Goal: Navigation & Orientation: Find specific page/section

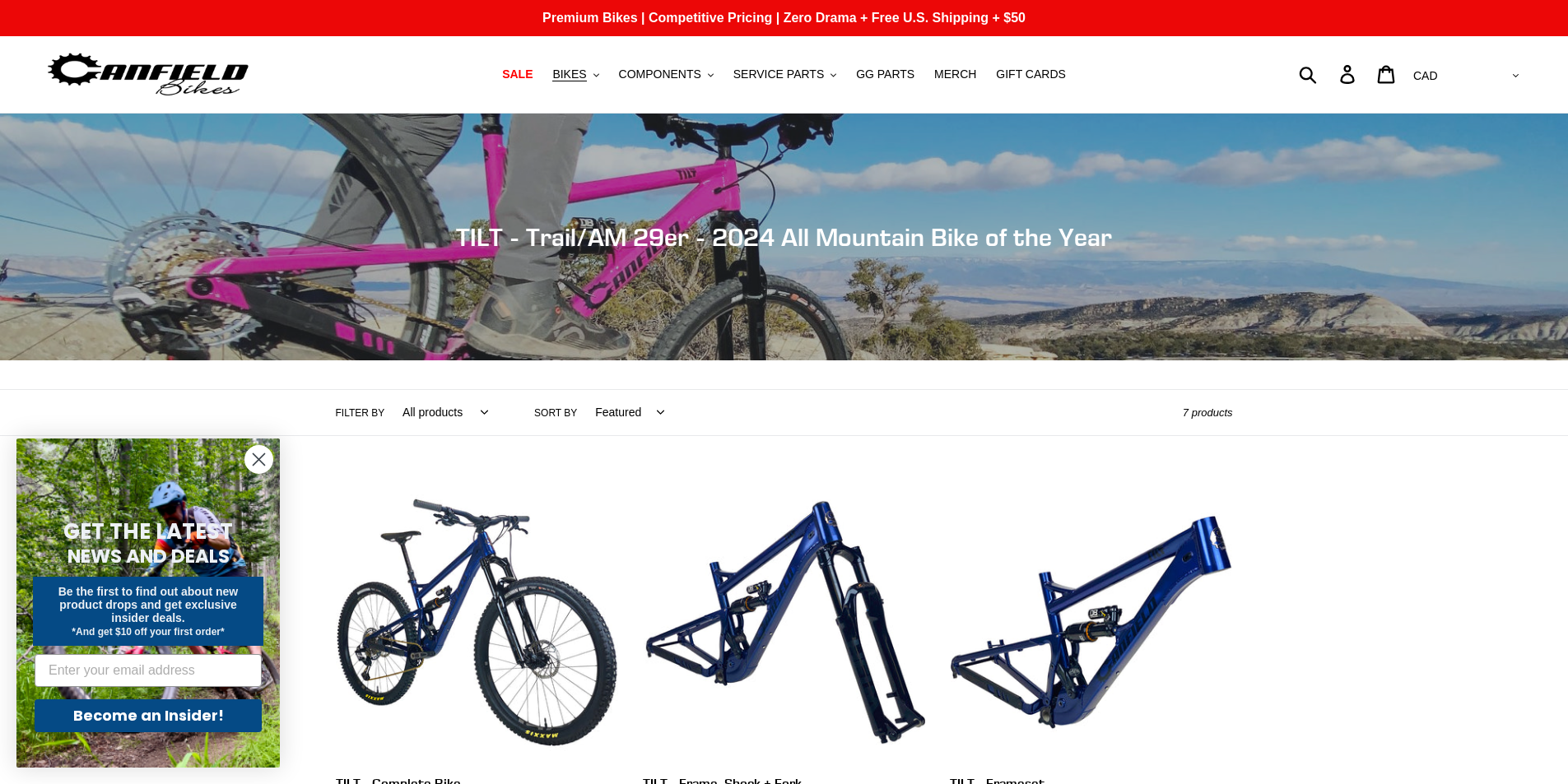
click at [194, 80] on img at bounding box center [148, 75] width 205 height 52
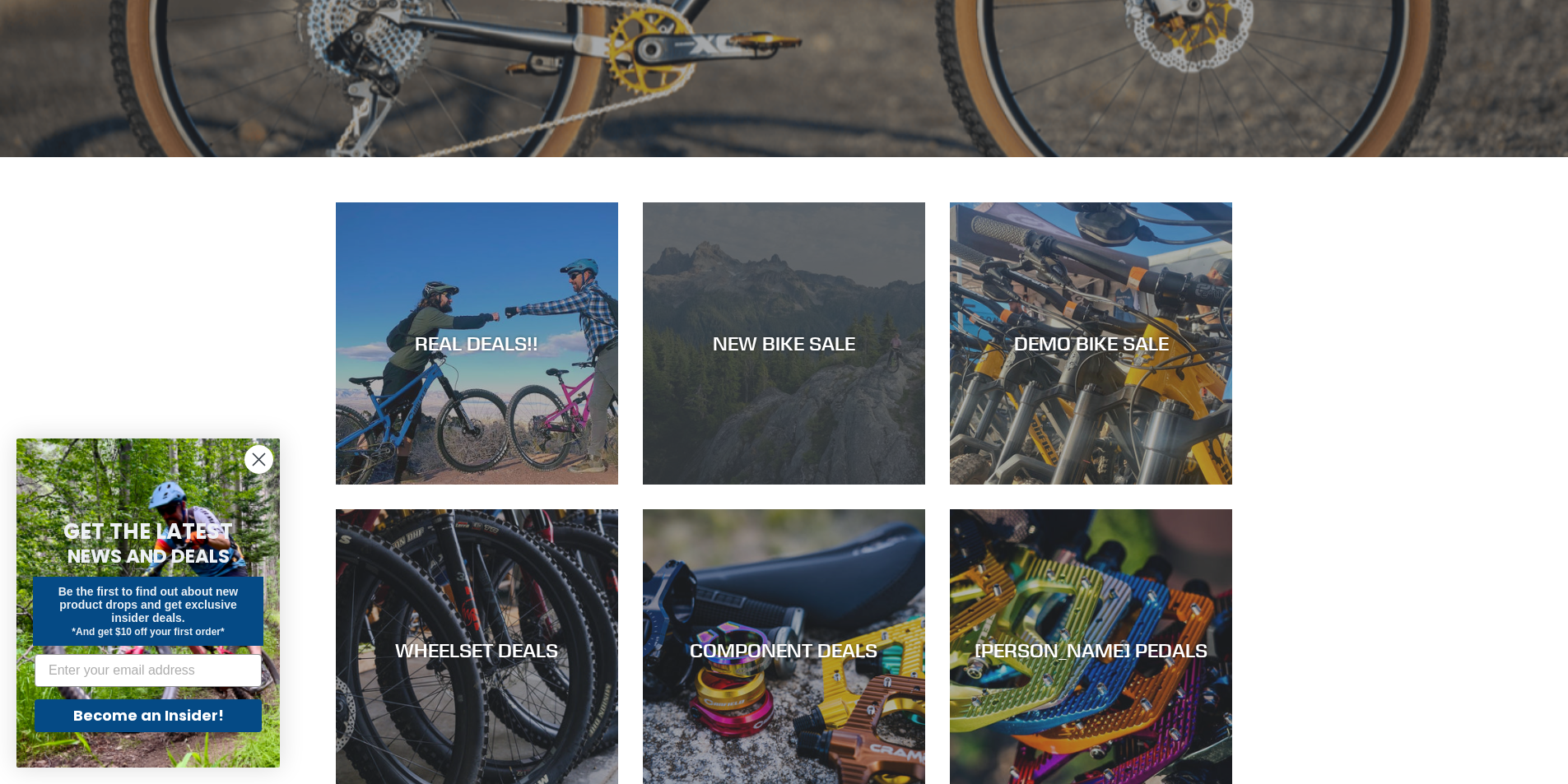
scroll to position [905, 0]
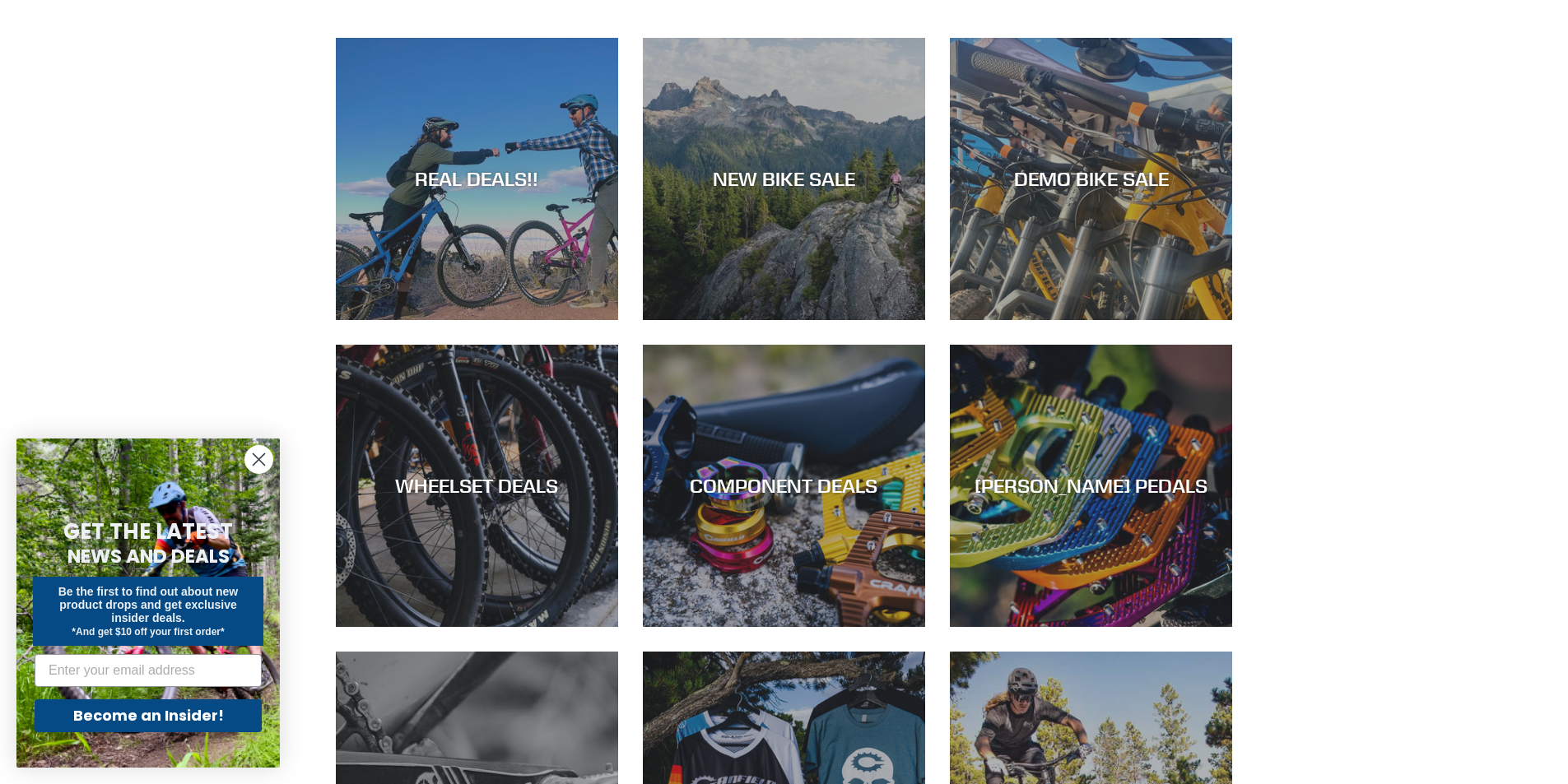
click at [261, 452] on circle "Close dialog" at bounding box center [258, 459] width 27 height 27
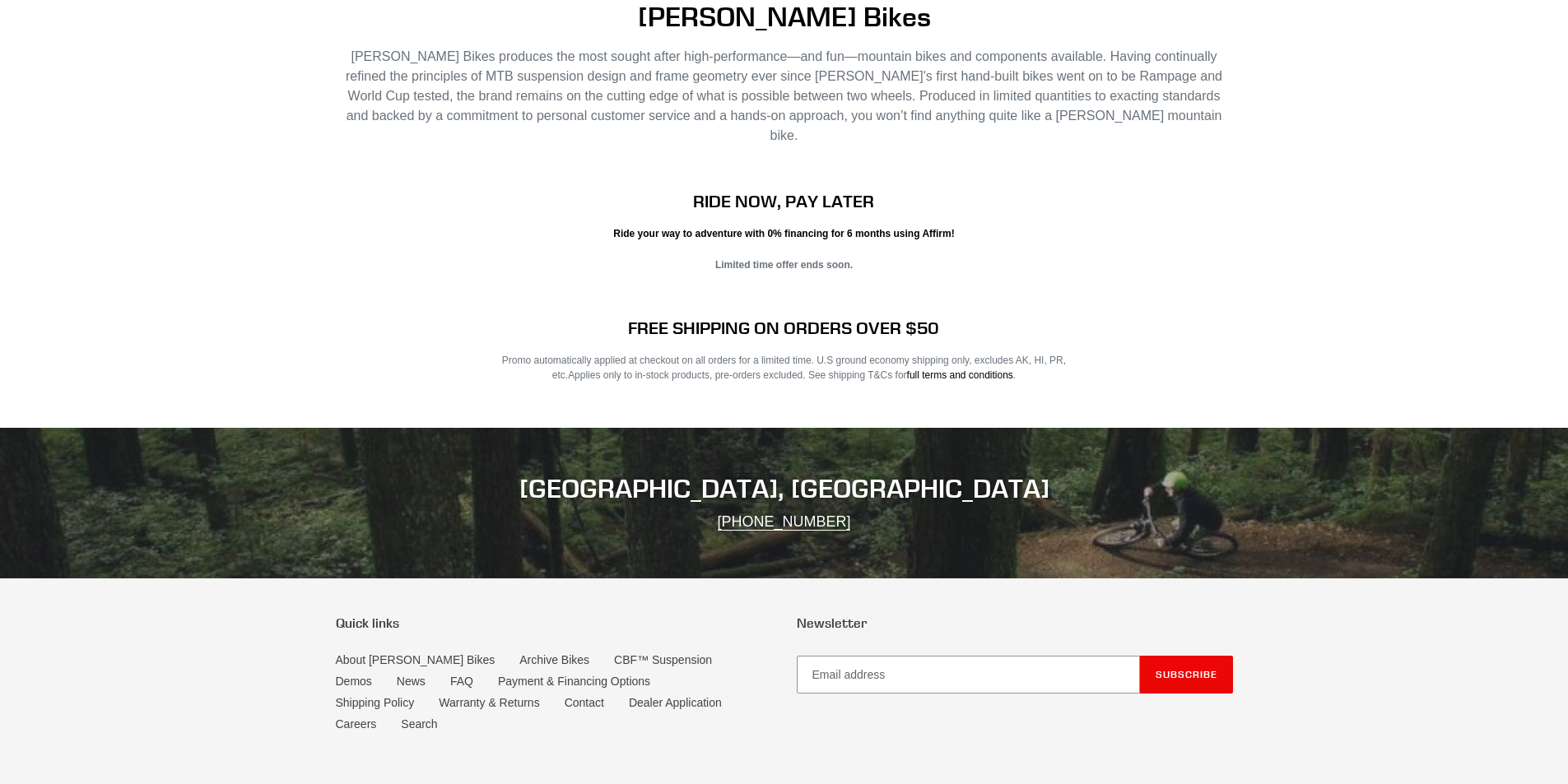
scroll to position [3260, 0]
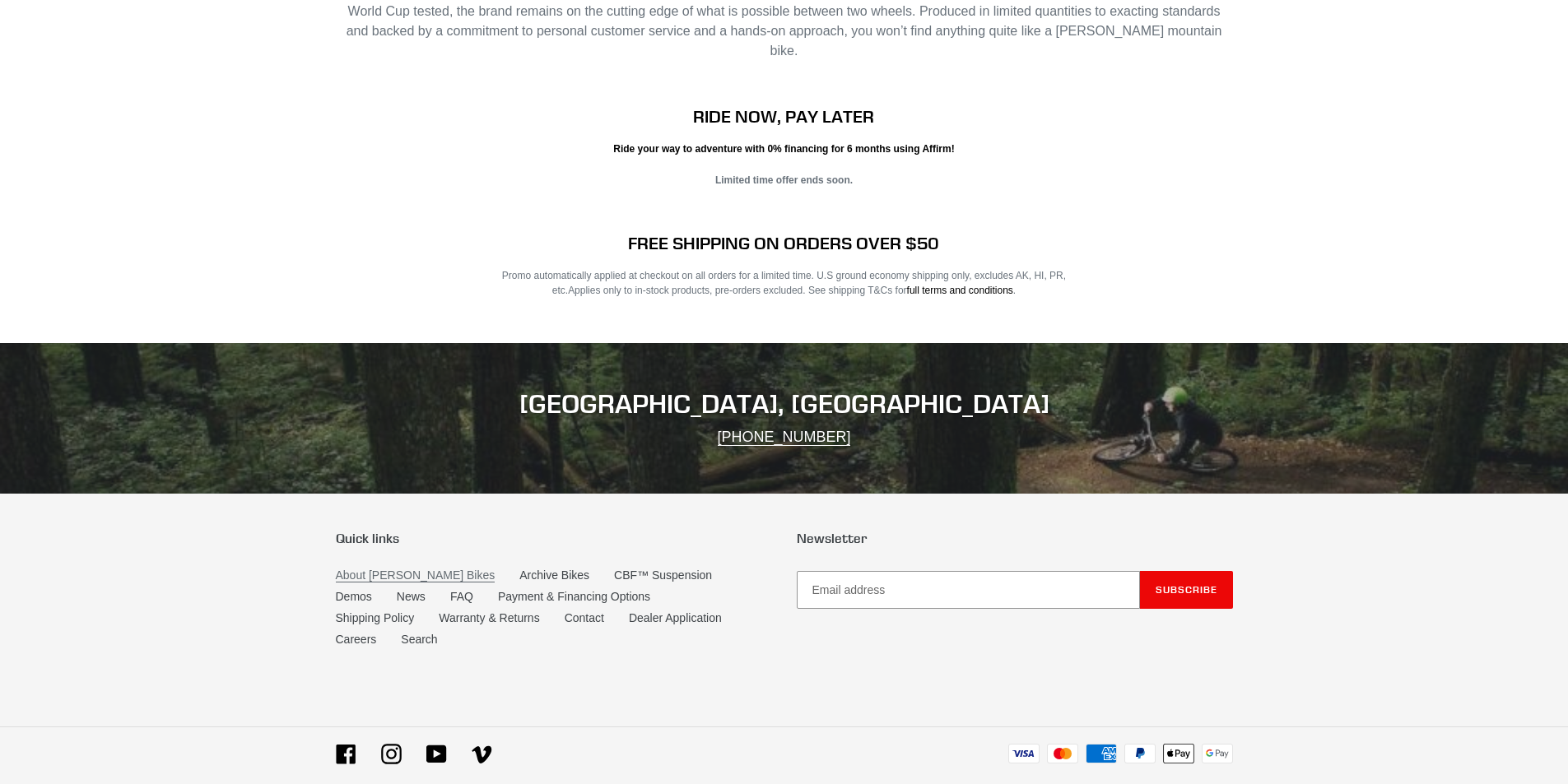
click at [386, 568] on link "About [PERSON_NAME] Bikes" at bounding box center [415, 575] width 159 height 14
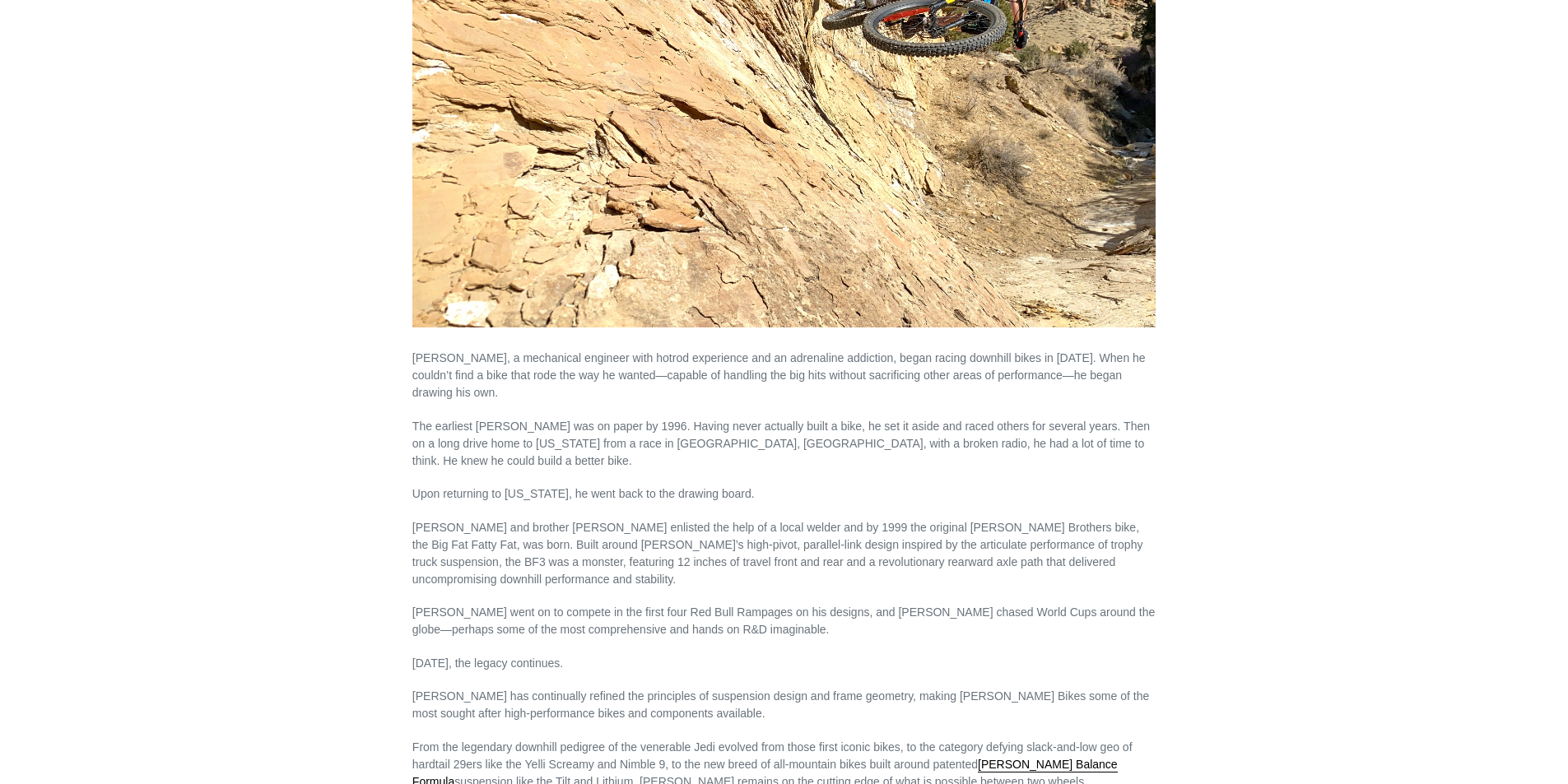
scroll to position [493, 0]
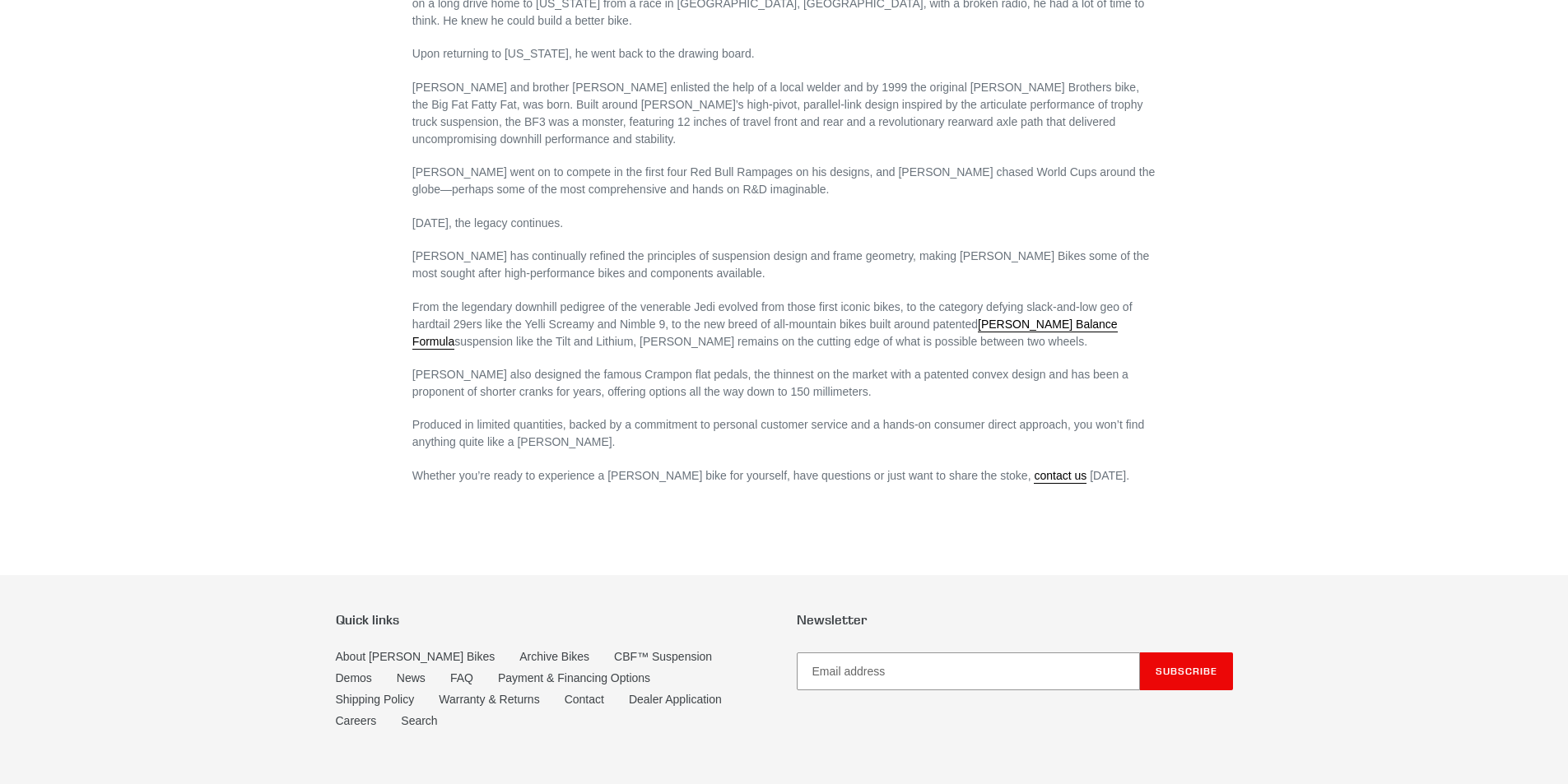
drag, startPoint x: 1229, startPoint y: 541, endPoint x: 1223, endPoint y: 311, distance: 230.1
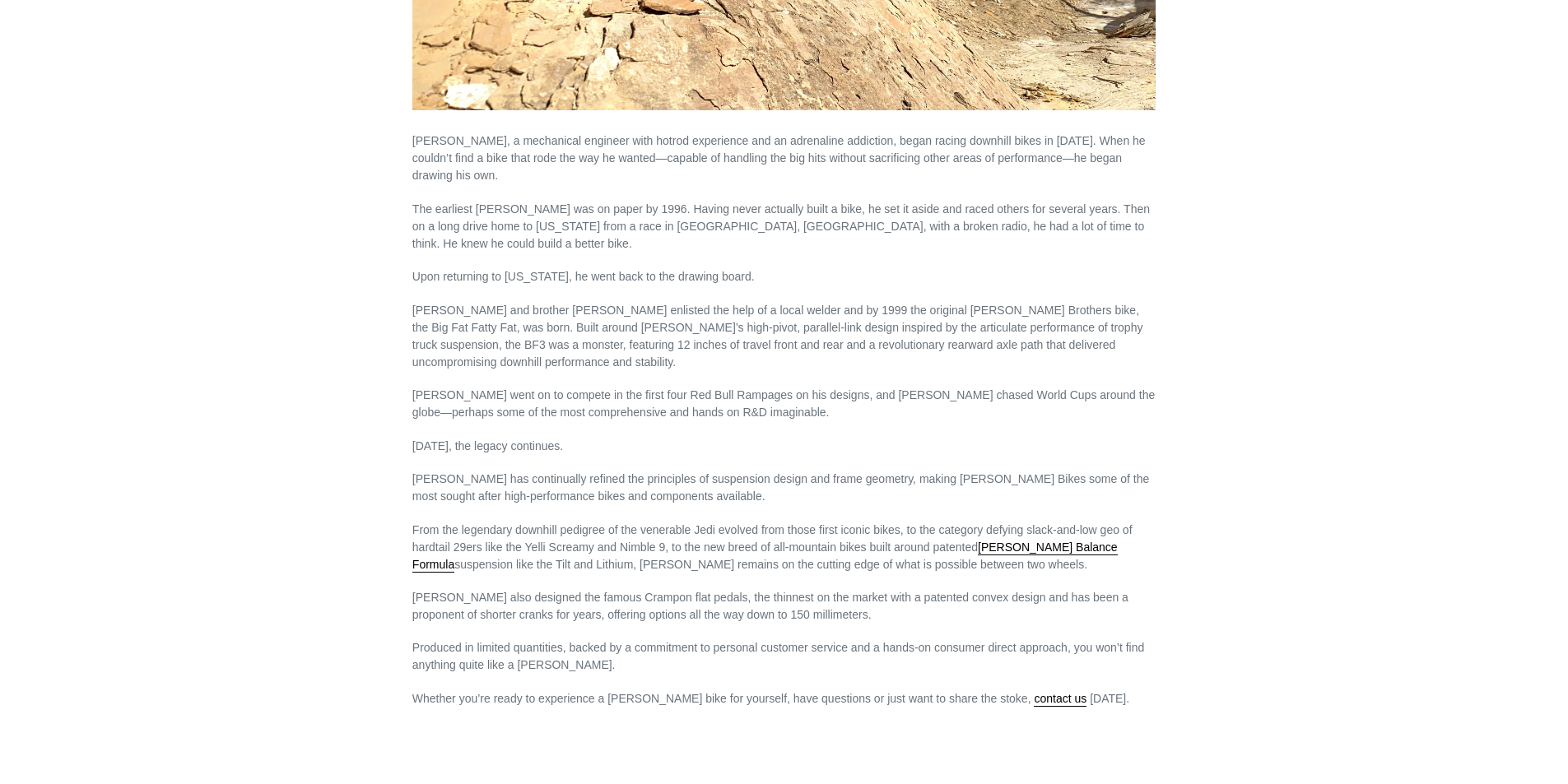
scroll to position [0, 0]
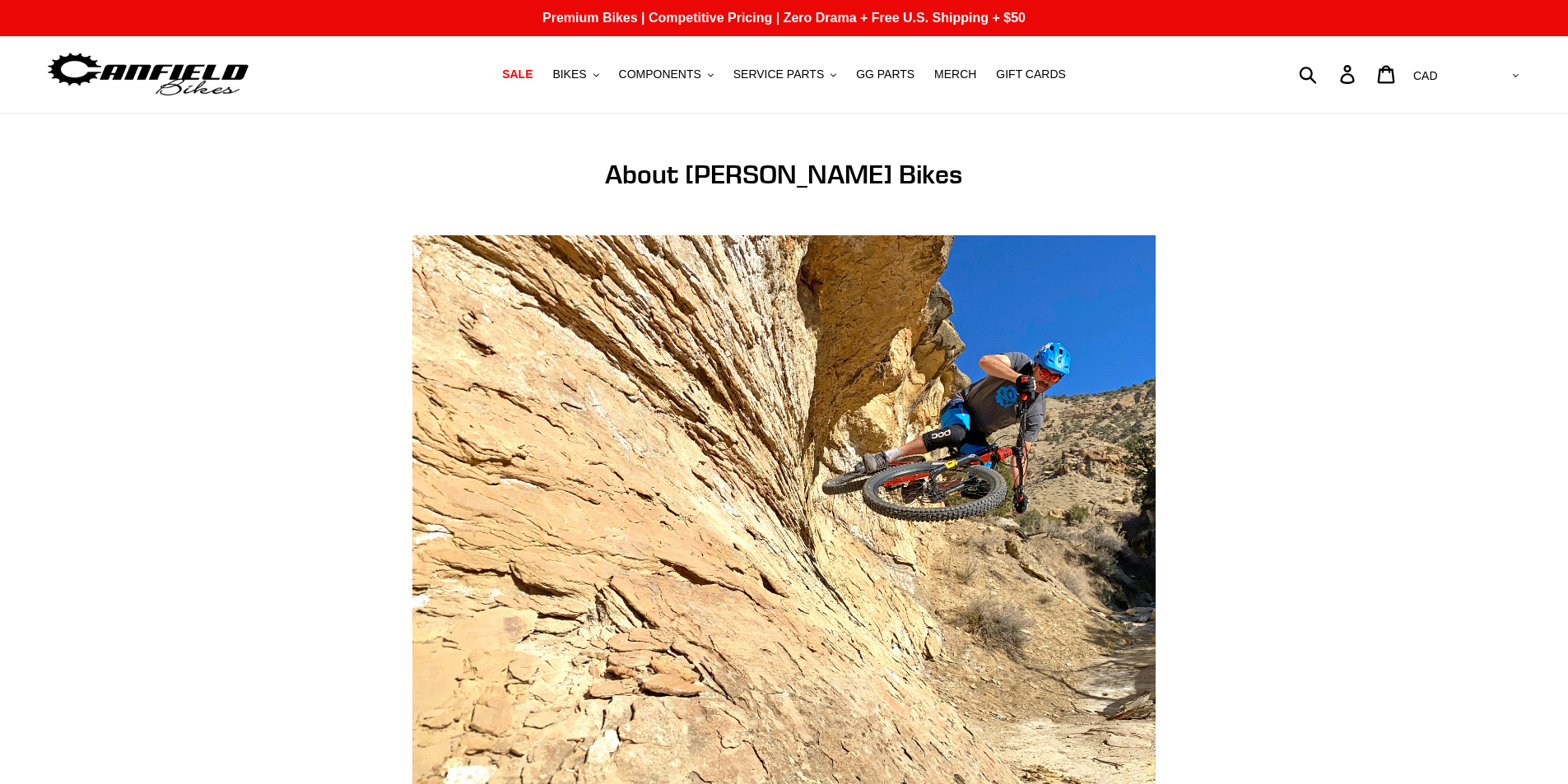
drag, startPoint x: 1219, startPoint y: 264, endPoint x: 1225, endPoint y: -39, distance: 303.1
click at [586, 72] on span "BIKES" at bounding box center [568, 75] width 33 height 14
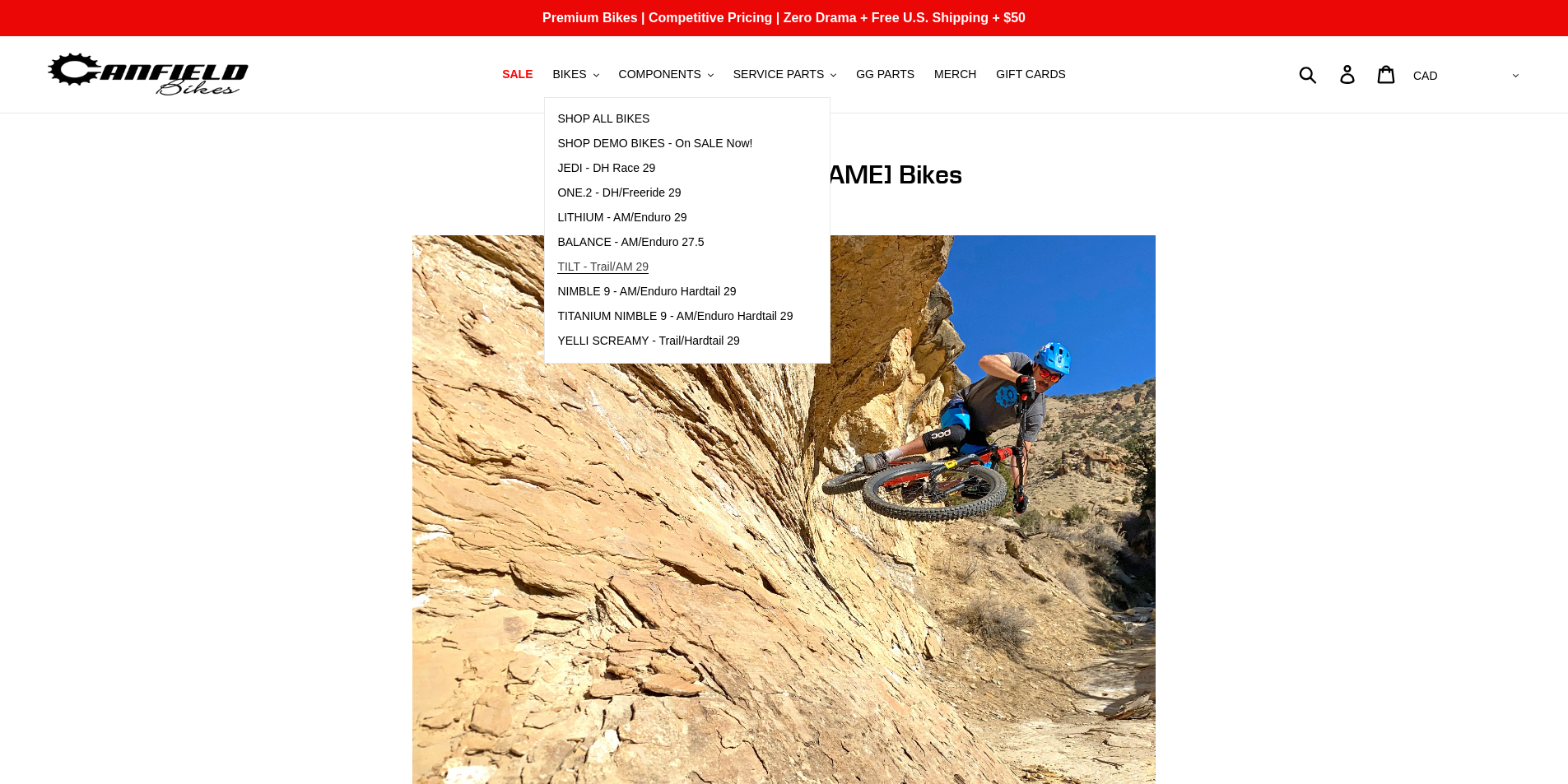
click at [645, 265] on span "TILT - Trail/AM 29" at bounding box center [603, 267] width 91 height 14
